Goal: Task Accomplishment & Management: Use online tool/utility

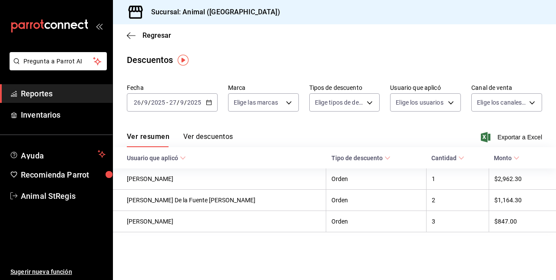
click at [127, 35] on div "Regresar" at bounding box center [334, 35] width 443 height 22
click at [41, 95] on font "Reportes" at bounding box center [37, 93] width 32 height 9
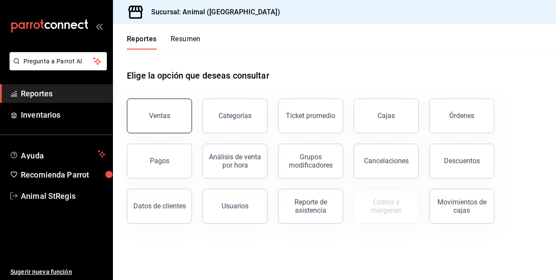
click at [170, 127] on button "Ventas" at bounding box center [159, 116] width 65 height 35
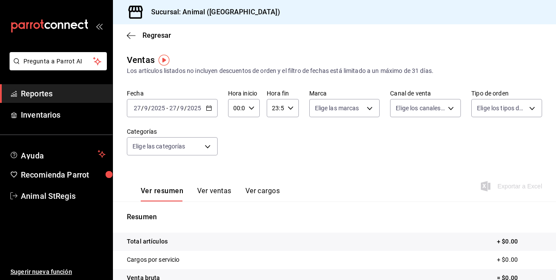
click at [187, 117] on div "[DATE] [DATE] - [DATE] [DATE]" at bounding box center [172, 108] width 91 height 18
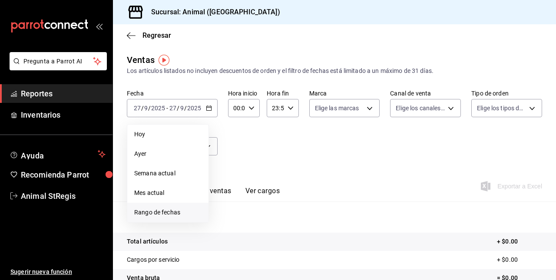
click at [166, 213] on span "Rango de fechas" at bounding box center [167, 212] width 67 height 9
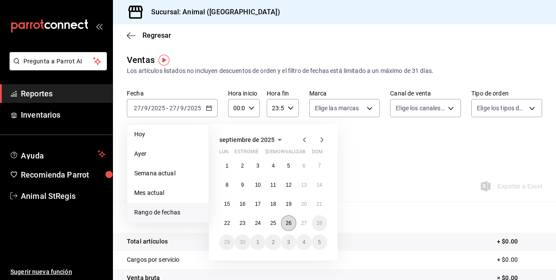
click at [289, 221] on abbr "26" at bounding box center [289, 223] width 6 height 6
click at [304, 221] on abbr "27" at bounding box center [304, 223] width 6 height 6
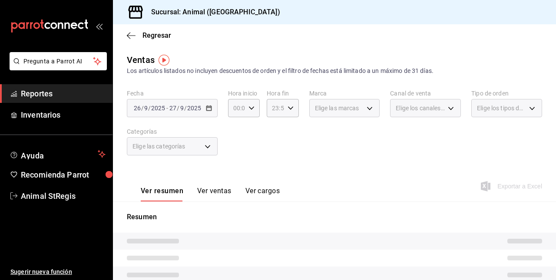
click at [212, 197] on button "Ver ventas" at bounding box center [214, 194] width 34 height 15
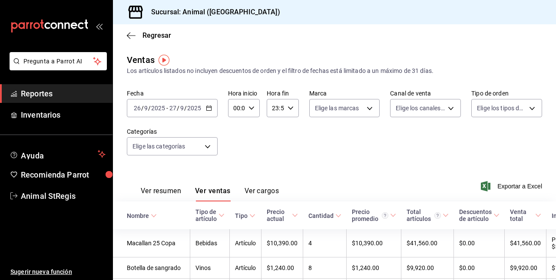
click at [185, 113] on div "[DATE] [DATE] - [DATE] [DATE]" at bounding box center [172, 108] width 91 height 18
click at [390, 187] on div "Ver resumen Ver ventas Ver cargos Exportar a Excel" at bounding box center [334, 184] width 443 height 36
click at [209, 142] on body "Pregunta a Parrot AI Reportes Inventarios Ayuda Recomienda Parrot Animal StRegi…" at bounding box center [278, 140] width 556 height 280
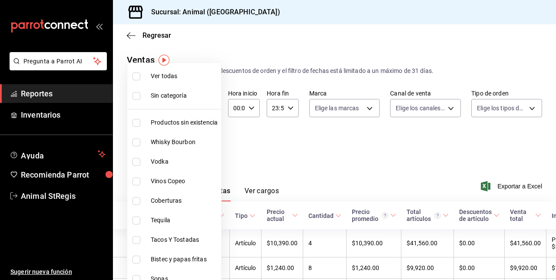
click at [139, 237] on input "checkbox" at bounding box center [137, 241] width 8 height 8
checkbox input "true"
type input "478caa61-5a17-4377-88e5-25c797c8acb8"
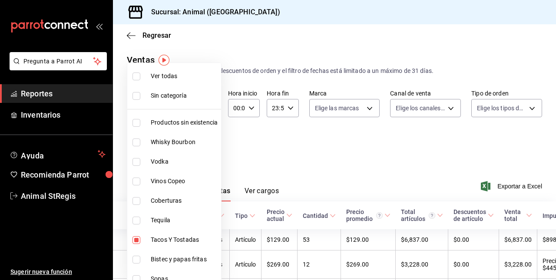
click at [136, 261] on input "checkbox" at bounding box center [137, 260] width 8 height 8
checkbox input "true"
type input "478caa61-5a17-4377-88e5-25c797c8acb8,c0133aaa-4126-4740-a95b-50edb015e131"
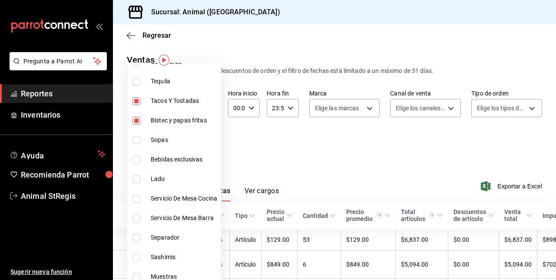
scroll to position [145, 0]
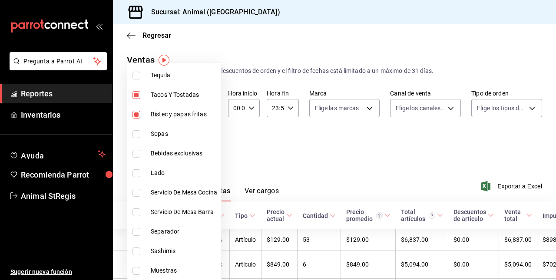
click at [137, 135] on input "checkbox" at bounding box center [137, 134] width 8 height 8
checkbox input "true"
type input "478caa61-5a17-4377-88e5-25c797c8acb8,c0133aaa-4126-4740-a95b-50edb015e131,de2f3…"
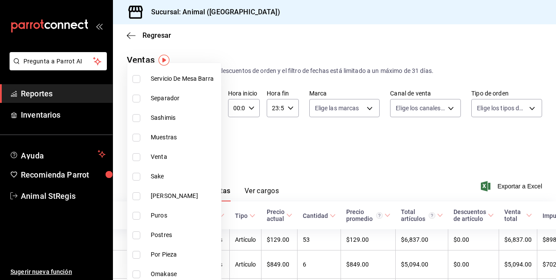
scroll to position [285, 0]
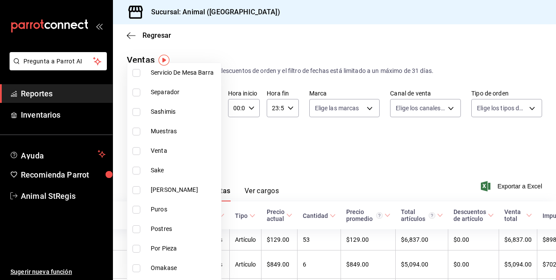
click at [137, 110] on input "checkbox" at bounding box center [137, 112] width 8 height 8
checkbox input "true"
type input "478caa61-5a17-4377-88e5-25c797c8acb8,c0133aaa-4126-4740-a95b-50edb015e131,de2f3…"
click at [137, 228] on input "checkbox" at bounding box center [137, 230] width 8 height 8
checkbox input "true"
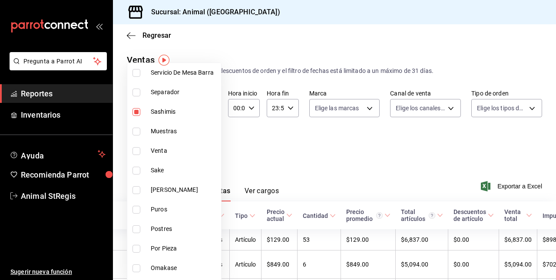
type input "478caa61-5a17-4377-88e5-25c797c8acb8,c0133aaa-4126-4740-a95b-50edb015e131,de2f3…"
click at [137, 270] on input "checkbox" at bounding box center [137, 269] width 8 height 8
checkbox input "true"
type input "478caa61-5a17-4377-88e5-25c797c8acb8,c0133aaa-4126-4740-a95b-50edb015e131,de2f3…"
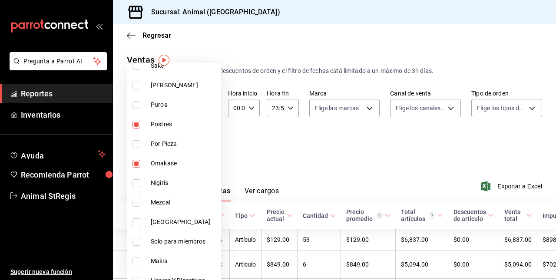
scroll to position [393, 0]
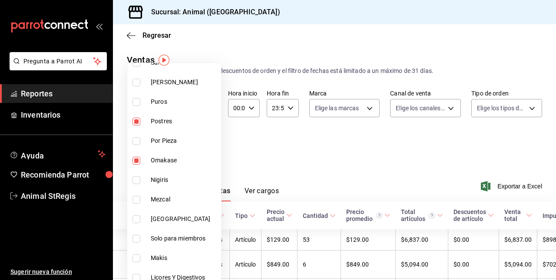
click at [135, 178] on input "checkbox" at bounding box center [137, 181] width 8 height 8
checkbox input "true"
type input "478caa61-5a17-4377-88e5-25c797c8acb8,c0133aaa-4126-4740-a95b-50edb015e131,de2f3…"
click at [136, 237] on input "checkbox" at bounding box center [137, 239] width 8 height 8
checkbox input "true"
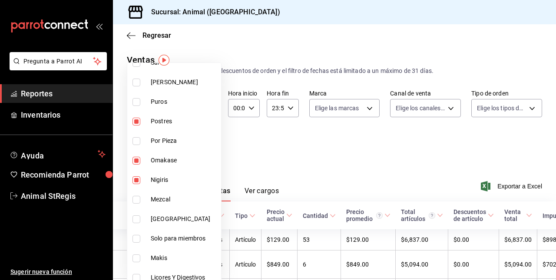
type input "478caa61-5a17-4377-88e5-25c797c8acb8,c0133aaa-4126-4740-a95b-50edb015e131,de2f3…"
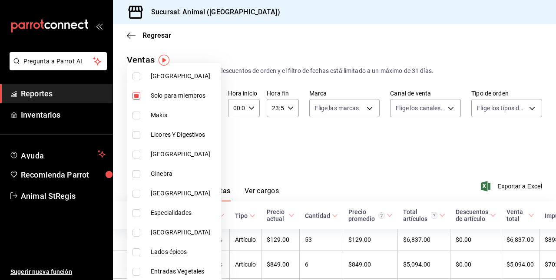
scroll to position [535, 0]
click at [136, 114] on input "checkbox" at bounding box center [137, 116] width 8 height 8
checkbox input "true"
type input "478caa61-5a17-4377-88e5-25c797c8acb8,c0133aaa-4126-4740-a95b-50edb015e131,de2f3…"
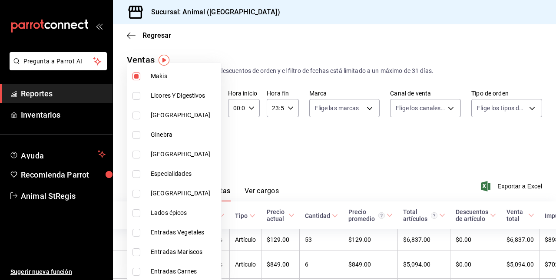
scroll to position [574, 0]
click at [137, 174] on input "checkbox" at bounding box center [137, 175] width 8 height 8
checkbox input "true"
type input "478caa61-5a17-4377-88e5-25c797c8acb8,c0133aaa-4126-4740-a95b-50edb015e131,de2f3…"
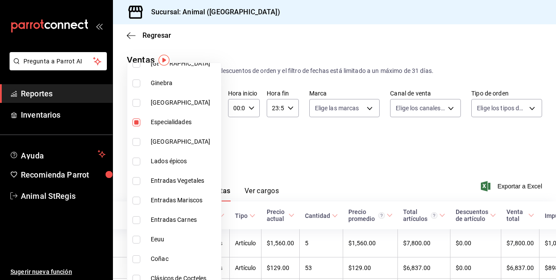
scroll to position [636, 0]
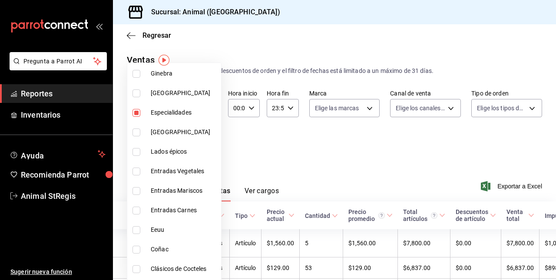
click at [137, 171] on input "checkbox" at bounding box center [137, 172] width 8 height 8
checkbox input "true"
type input "478caa61-5a17-4377-88e5-25c797c8acb8,c0133aaa-4126-4740-a95b-50edb015e131,de2f3…"
click at [135, 187] on input "checkbox" at bounding box center [137, 191] width 8 height 8
checkbox input "true"
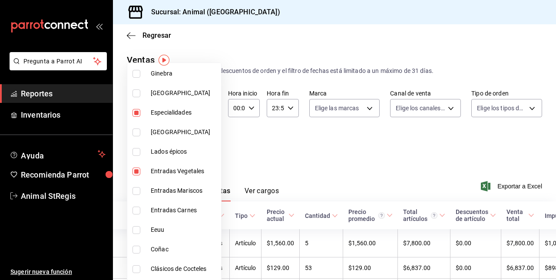
type input "478caa61-5a17-4377-88e5-25c797c8acb8,c0133aaa-4126-4740-a95b-50edb015e131,de2f3…"
click at [136, 208] on input "checkbox" at bounding box center [137, 211] width 8 height 8
checkbox input "true"
type input "478caa61-5a17-4377-88e5-25c797c8acb8,c0133aaa-4126-4740-a95b-50edb015e131,de2f3…"
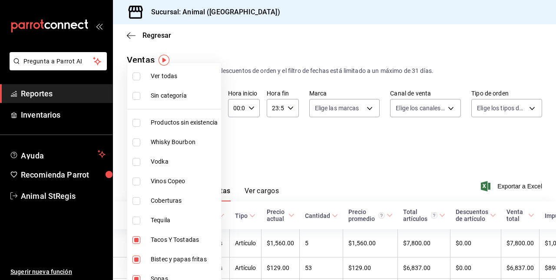
click at [247, 149] on div at bounding box center [278, 140] width 556 height 280
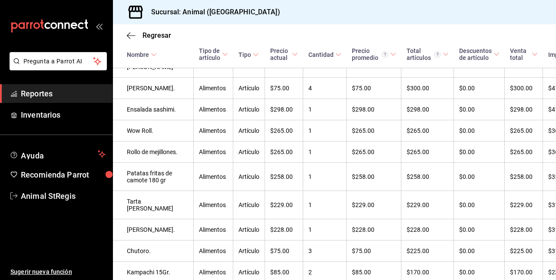
scroll to position [1515, 0]
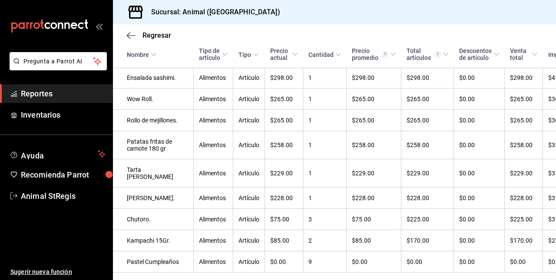
click at [41, 93] on font "Reportes" at bounding box center [37, 93] width 32 height 9
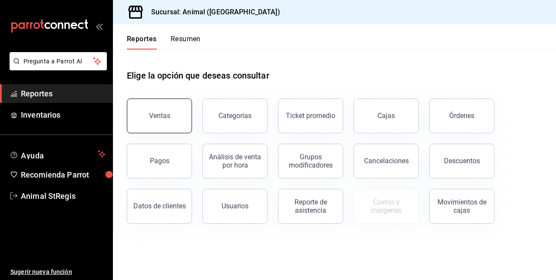
click at [164, 124] on button "Ventas" at bounding box center [159, 116] width 65 height 35
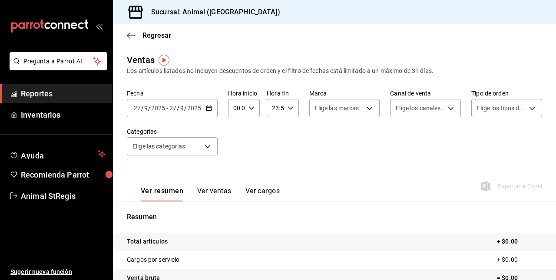
click at [183, 113] on div "[DATE] [DATE] - [DATE] [DATE]" at bounding box center [172, 108] width 91 height 18
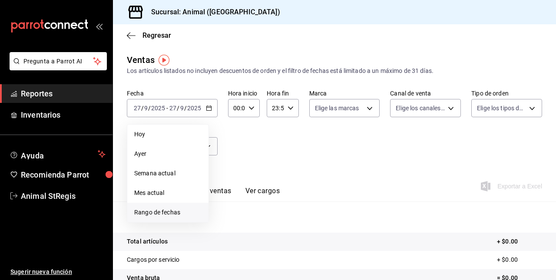
click at [150, 209] on span "Rango de fechas" at bounding box center [167, 212] width 67 height 9
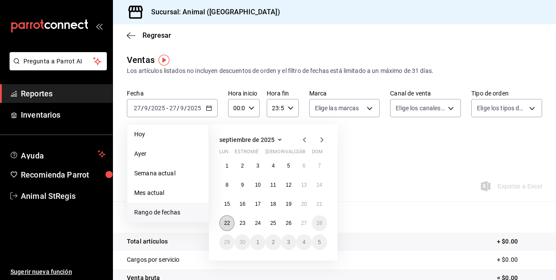
click at [222, 226] on button "22" at bounding box center [227, 224] width 15 height 16
click at [301, 224] on abbr "27" at bounding box center [304, 223] width 6 height 6
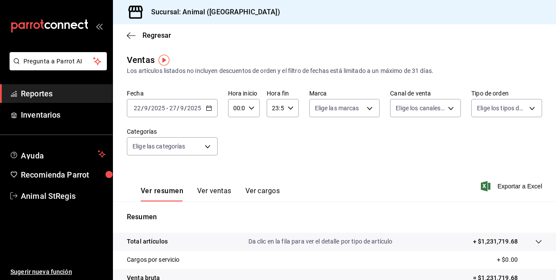
click at [211, 192] on button "Ver ventas" at bounding box center [214, 194] width 34 height 15
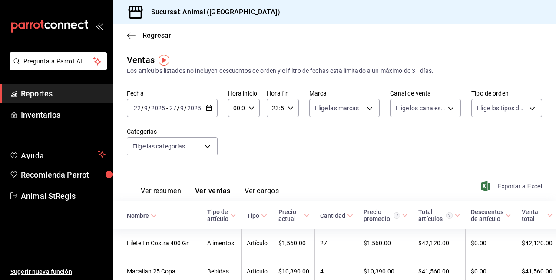
click at [511, 184] on font "Exportar a Excel" at bounding box center [520, 186] width 45 height 7
